Goal: Task Accomplishment & Management: Complete application form

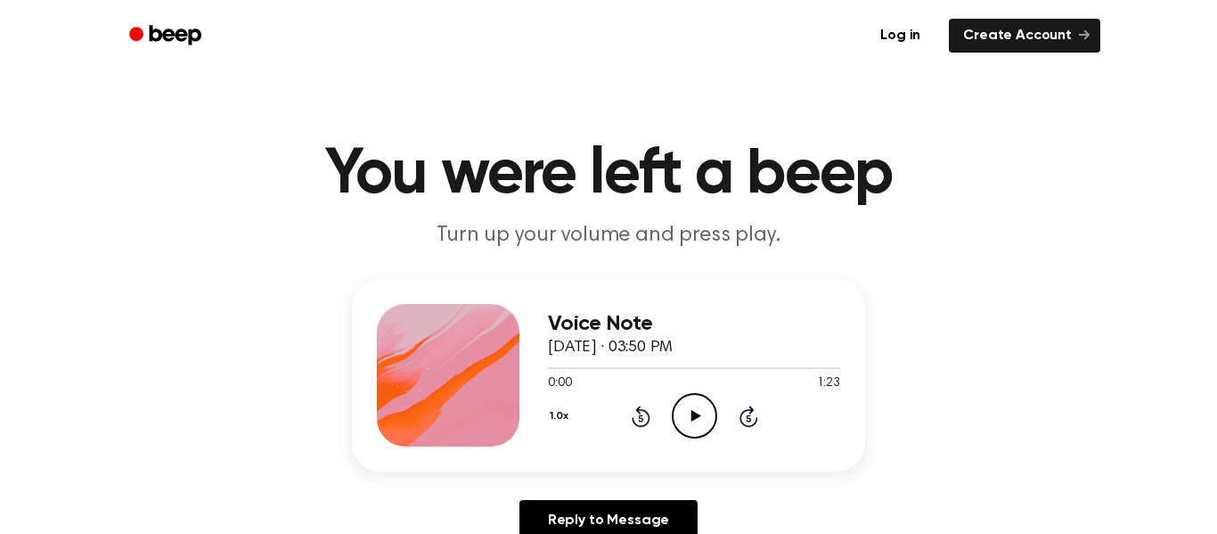
click at [705, 416] on icon "Play Audio" at bounding box center [694, 415] width 45 height 45
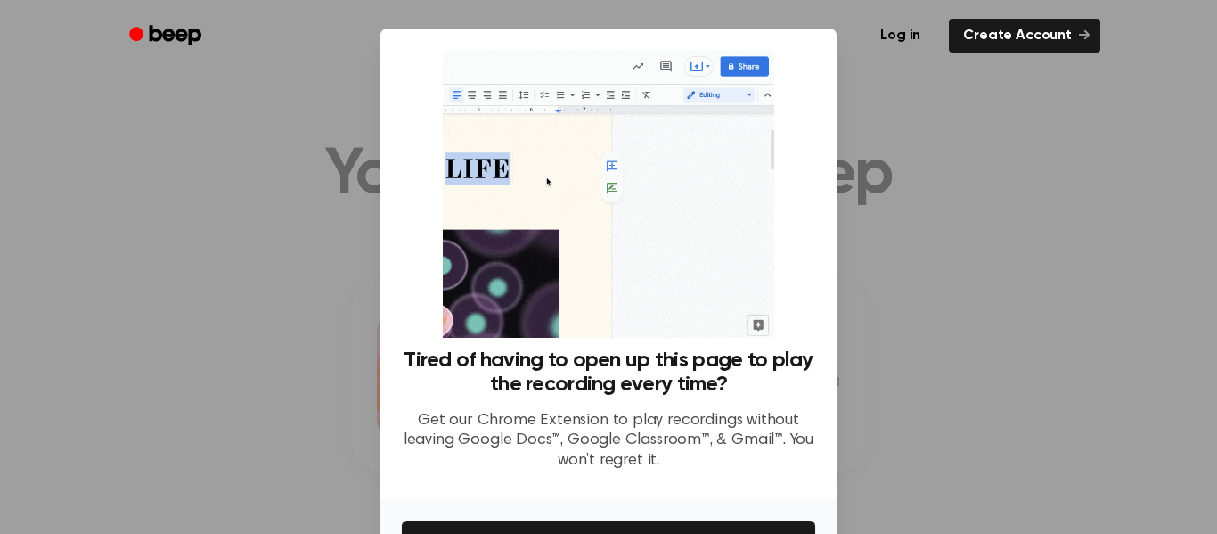
click at [296, 237] on div at bounding box center [608, 267] width 1217 height 534
click at [1114, 163] on div at bounding box center [608, 267] width 1217 height 534
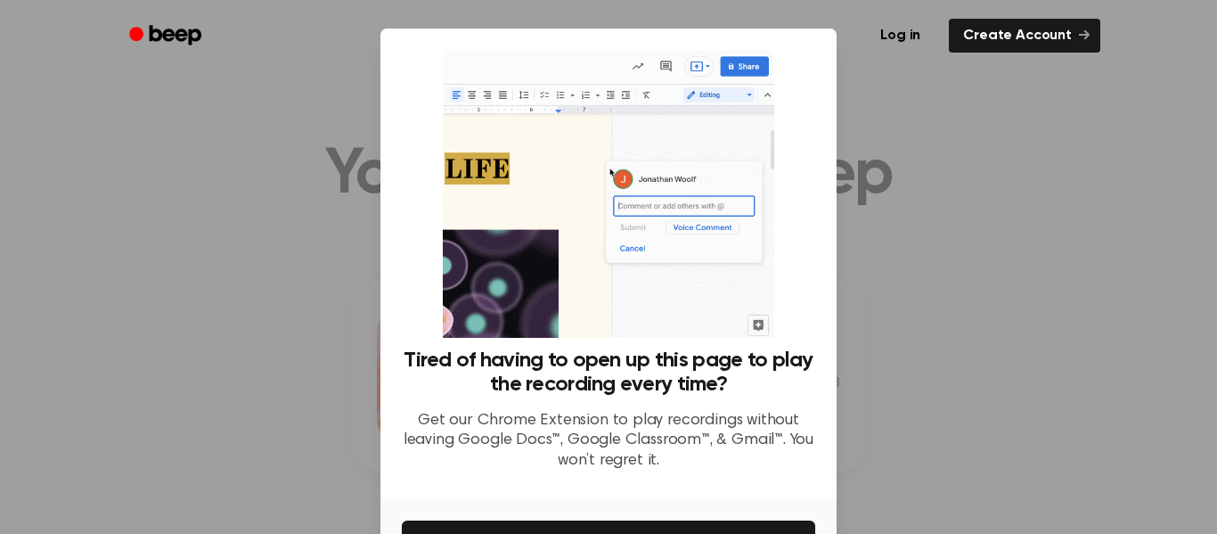
click at [262, 409] on div at bounding box center [608, 267] width 1217 height 534
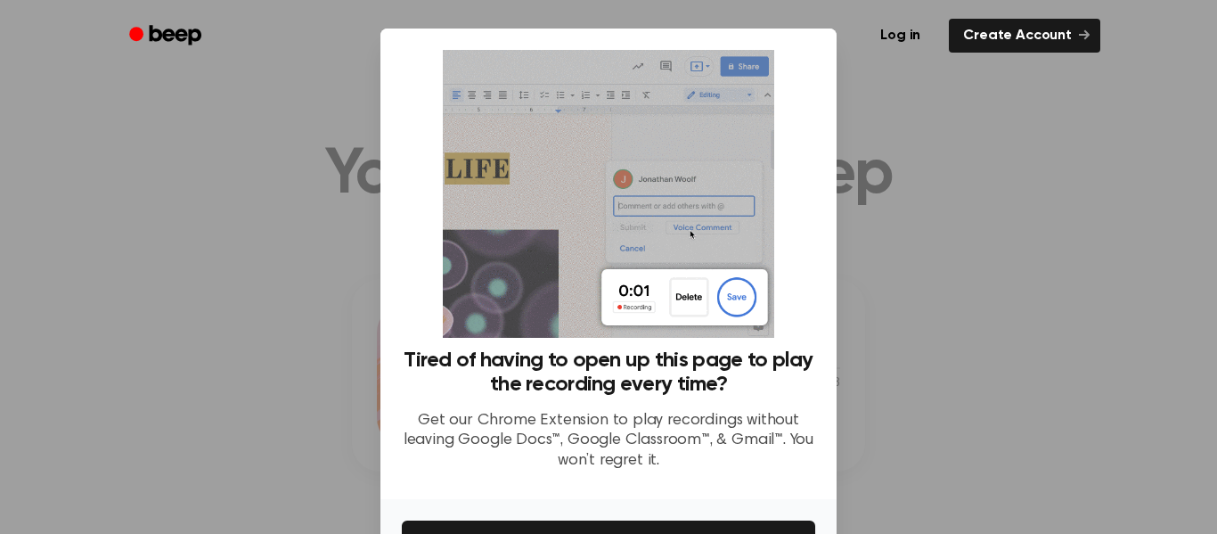
click at [262, 409] on div at bounding box center [608, 267] width 1217 height 534
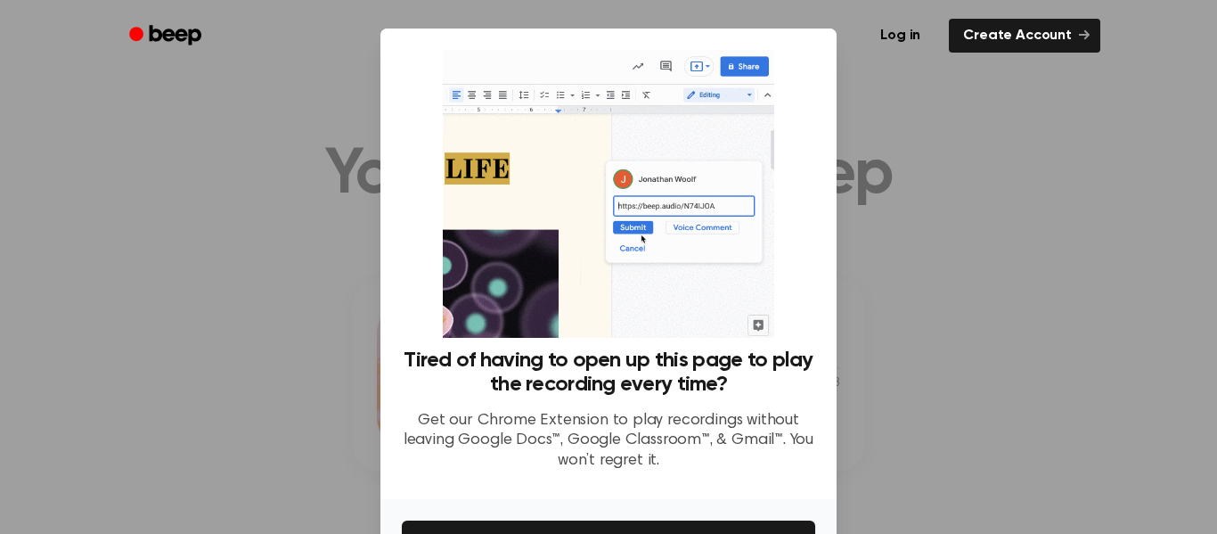
click at [262, 409] on div at bounding box center [608, 267] width 1217 height 534
click at [885, 155] on div at bounding box center [608, 267] width 1217 height 534
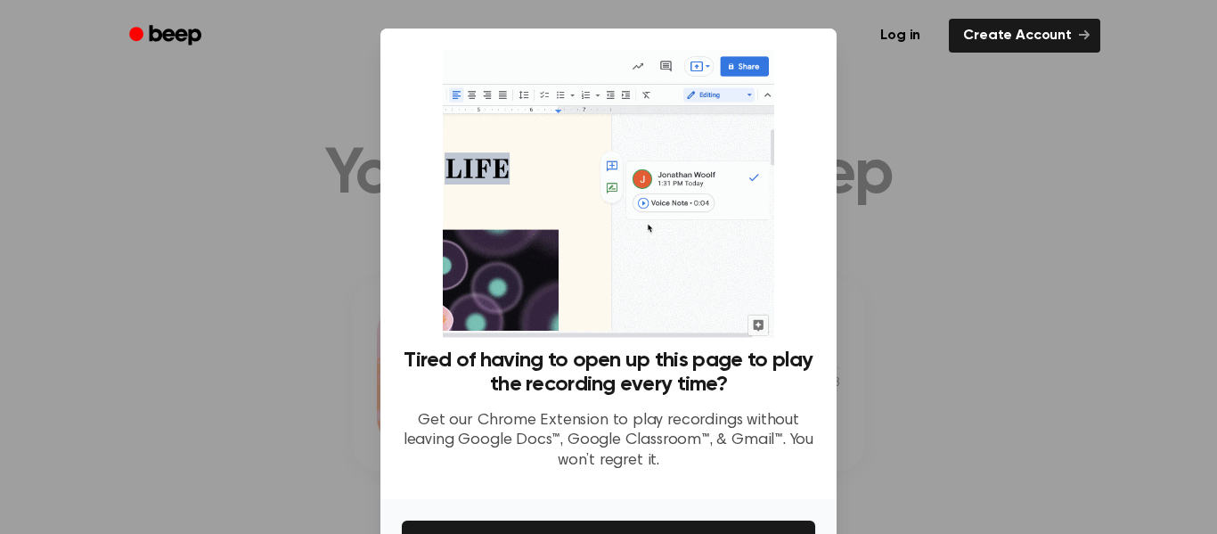
click at [885, 155] on div at bounding box center [608, 267] width 1217 height 534
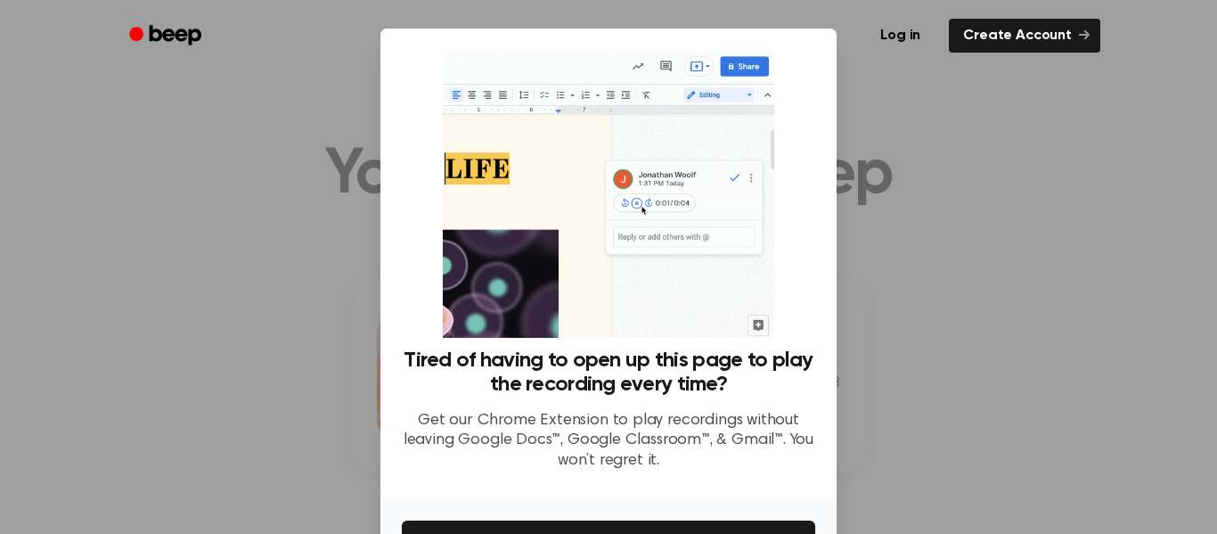
click at [885, 155] on div at bounding box center [608, 267] width 1217 height 534
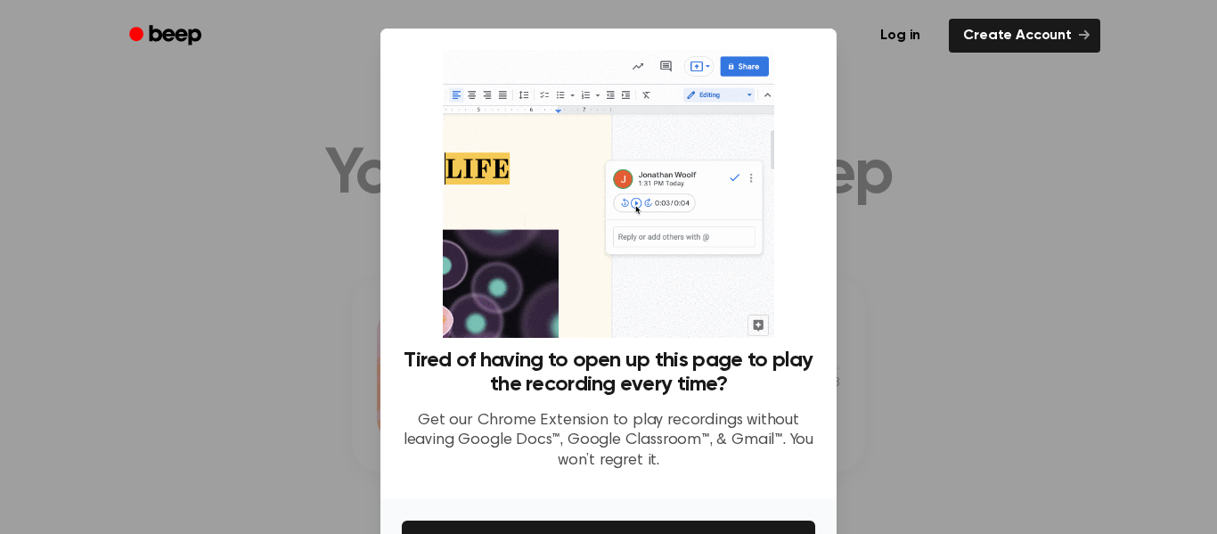
click at [885, 157] on div at bounding box center [608, 267] width 1217 height 534
click at [338, 184] on div at bounding box center [608, 267] width 1217 height 534
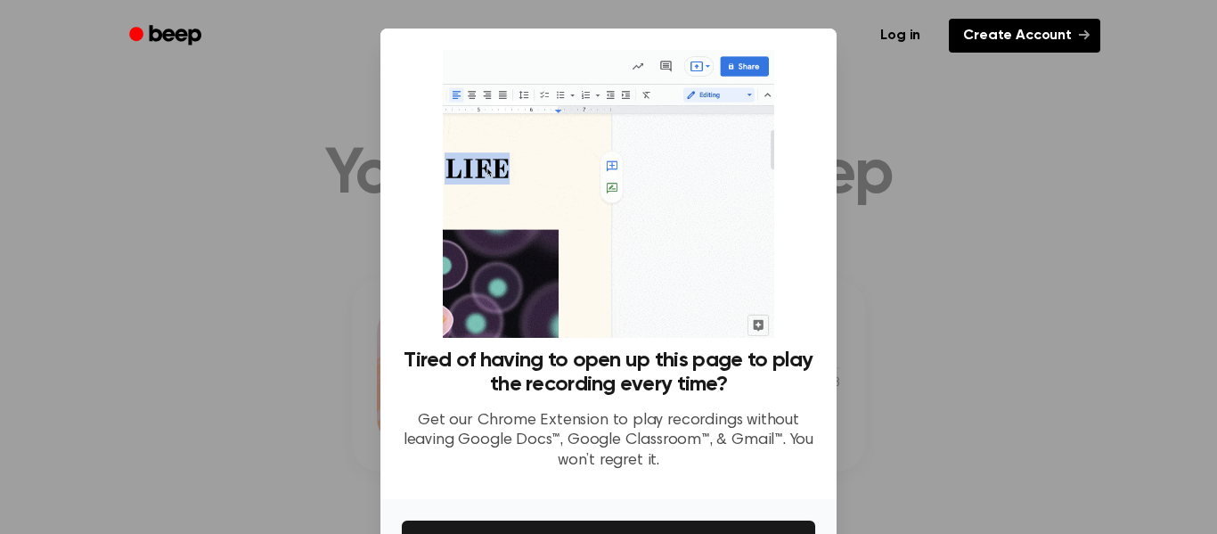
click at [1032, 35] on link "Create Account" at bounding box center [1024, 36] width 151 height 34
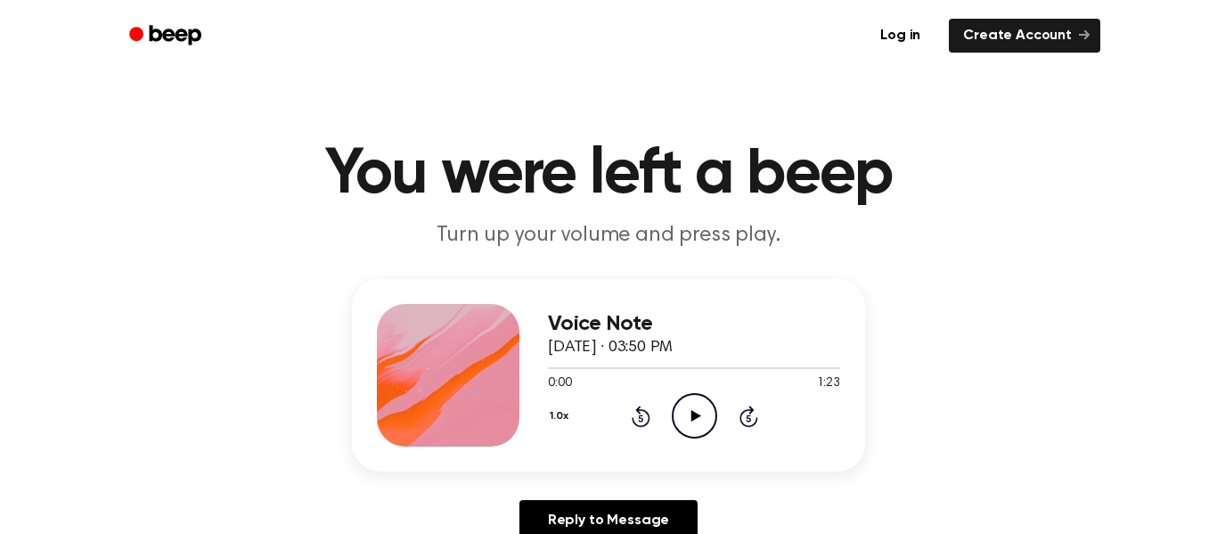
click at [693, 414] on icon at bounding box center [695, 416] width 10 height 12
